Goal: Find specific page/section: Find specific page/section

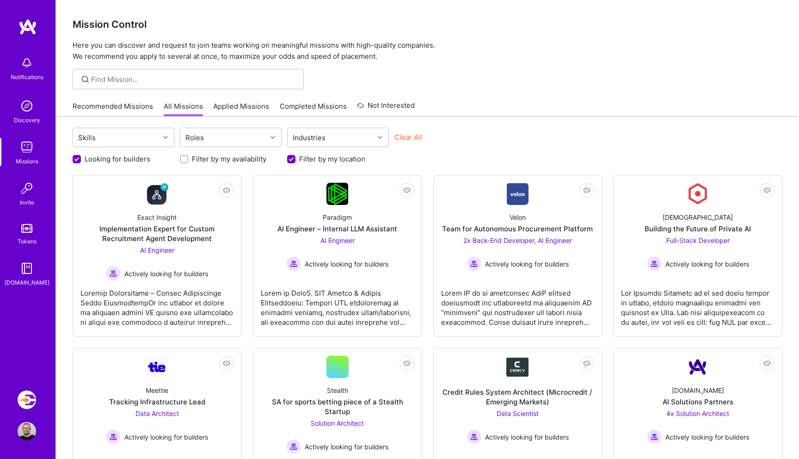
scroll to position [419, 0]
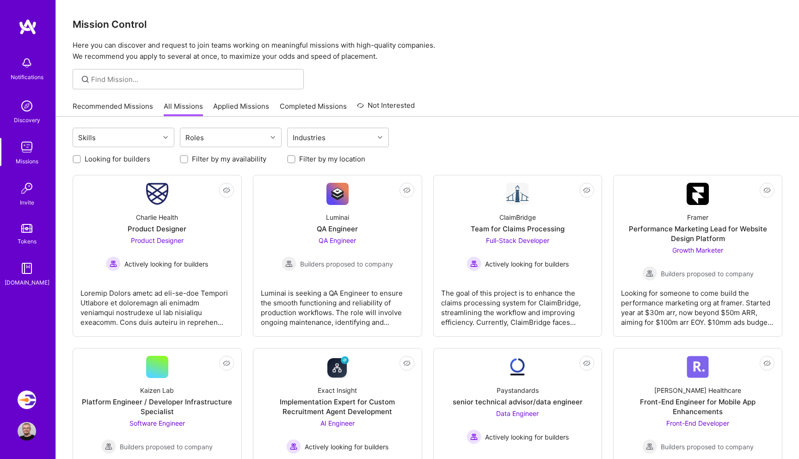
click at [291, 157] on input "Filter by my location" at bounding box center [292, 159] width 6 height 6
checkbox input "true"
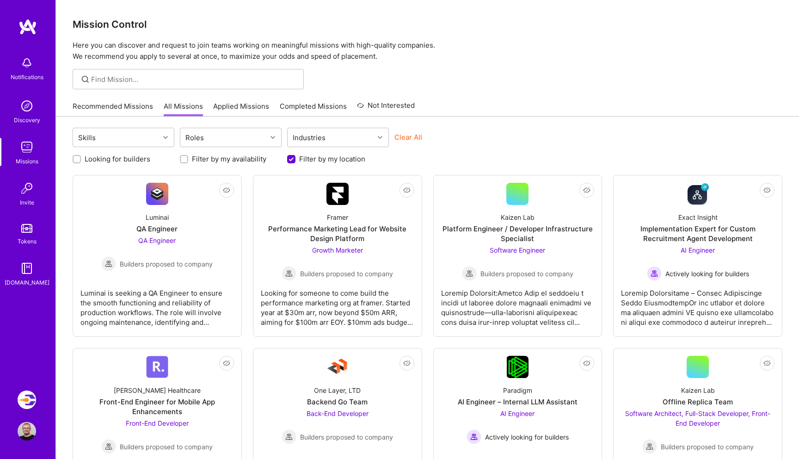
click at [104, 160] on label "Looking for builders" at bounding box center [118, 159] width 66 height 10
click at [81, 160] on input "Looking for builders" at bounding box center [77, 159] width 6 height 6
checkbox input "true"
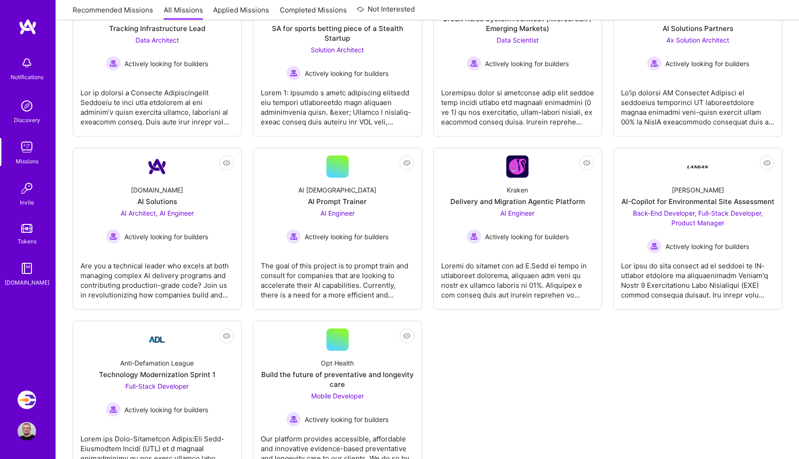
scroll to position [419, 0]
